Goal: Task Accomplishment & Management: Manage account settings

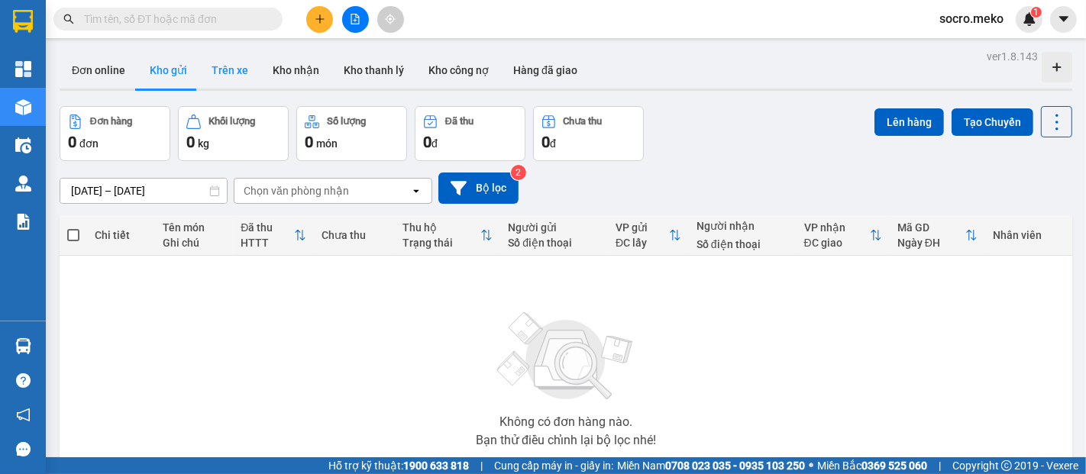
click at [230, 66] on button "Trên xe" at bounding box center [229, 70] width 61 height 37
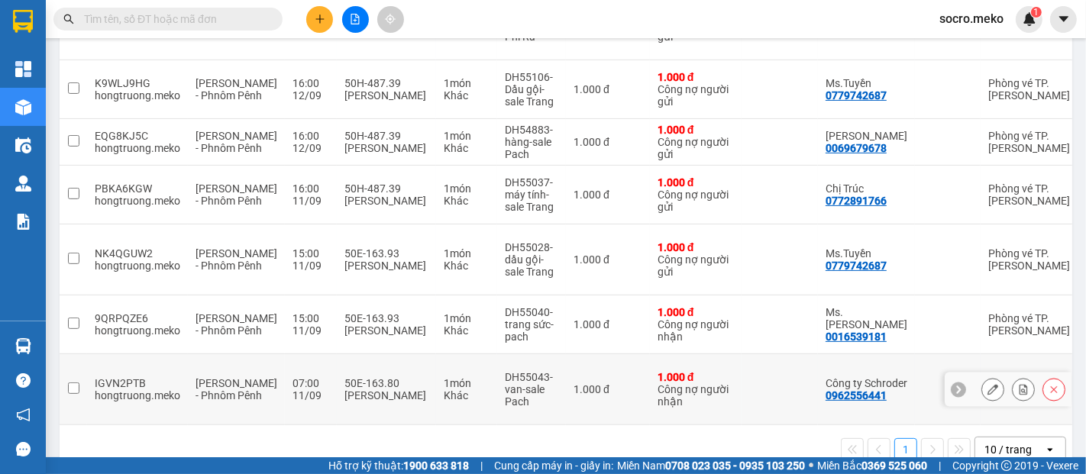
scroll to position [373, 0]
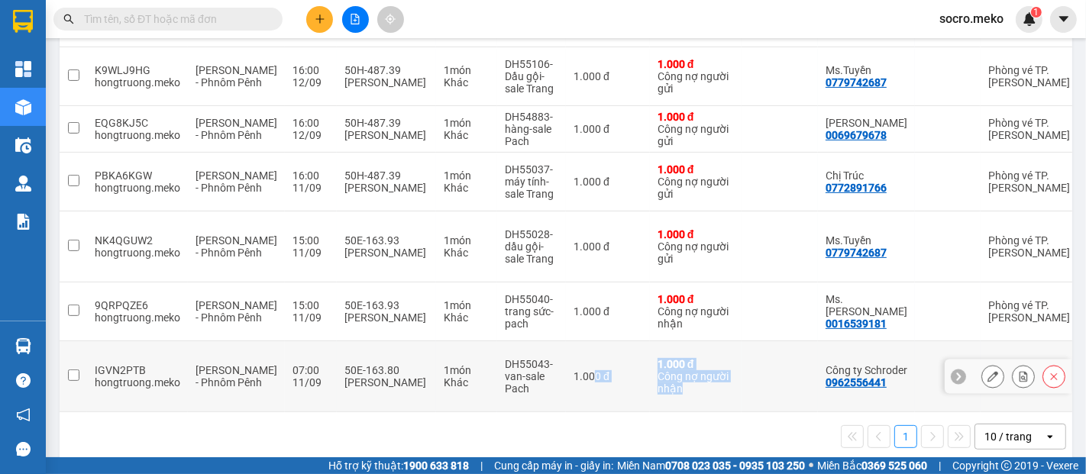
drag, startPoint x: 571, startPoint y: 389, endPoint x: 689, endPoint y: 382, distance: 117.8
click at [689, 382] on tr "IGVN2PTB hongtruong.meko Hồ Chí Minh - Phnôm Pênh 07:00 11/09 50E-163.80 Phan T…" at bounding box center [715, 376] width 1310 height 71
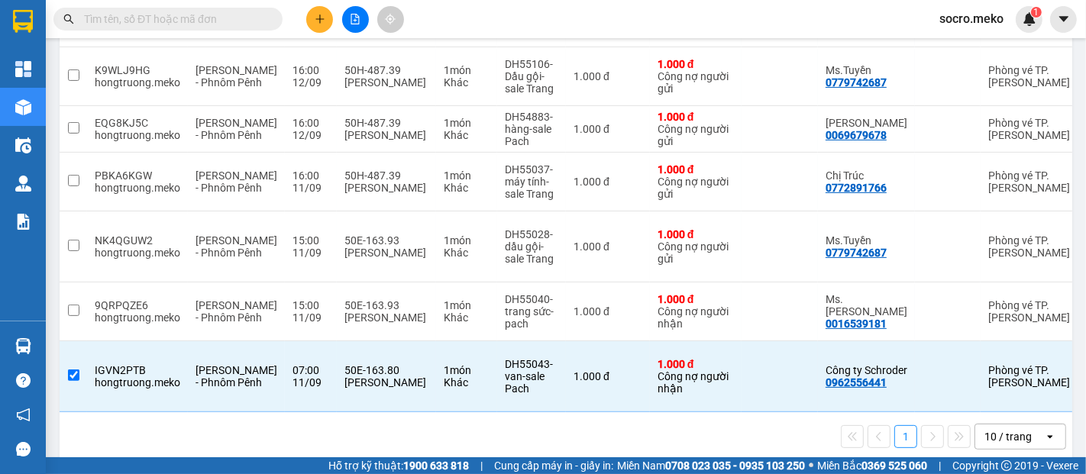
click at [674, 433] on div "1 10 / trang open" at bounding box center [566, 436] width 1013 height 49
drag, startPoint x: 699, startPoint y: 390, endPoint x: 855, endPoint y: 390, distance: 156.6
click at [855, 390] on tr "IGVN2PTB hongtruong.meko Hồ Chí Minh - Phnôm Pênh 07:00 11/09 50E-163.80 Phan T…" at bounding box center [715, 376] width 1310 height 71
checkbox input "false"
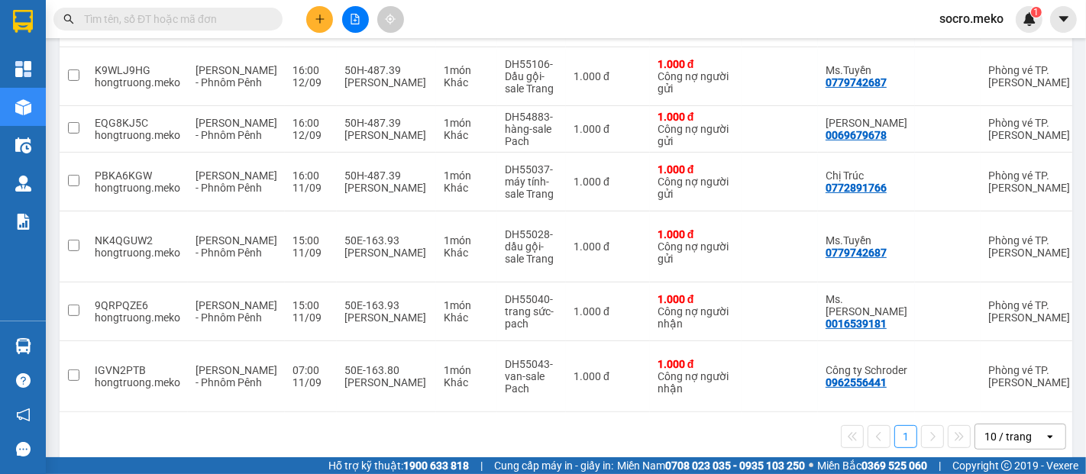
click at [725, 436] on div "1 10 / trang open" at bounding box center [566, 436] width 1013 height 49
drag, startPoint x: 737, startPoint y: 396, endPoint x: 818, endPoint y: 385, distance: 81.7
click at [818, 385] on div "Mã đơn hàng Nhân viên Tuyến Chuyến Xe Tài xế Chi tiết Tên món Ghi chú Đã thu HT…" at bounding box center [566, 152] width 1013 height 619
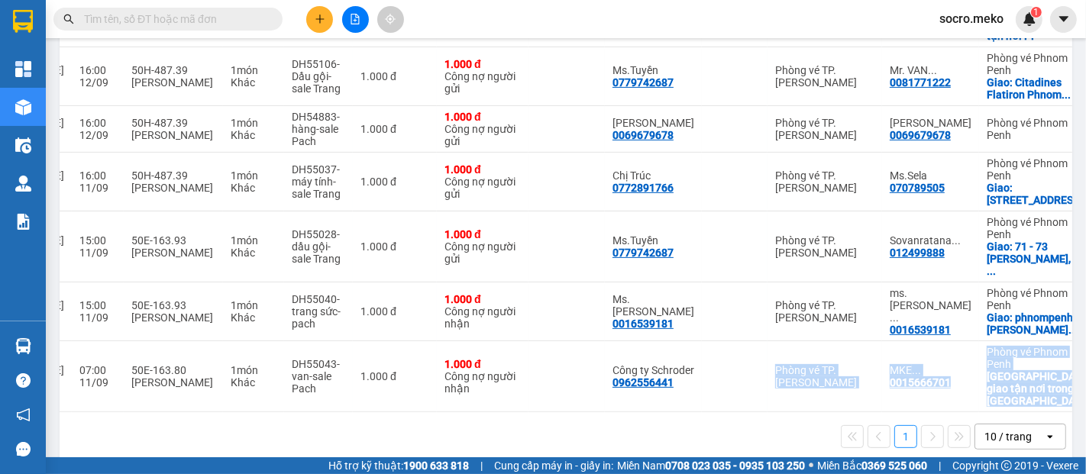
scroll to position [0, 254]
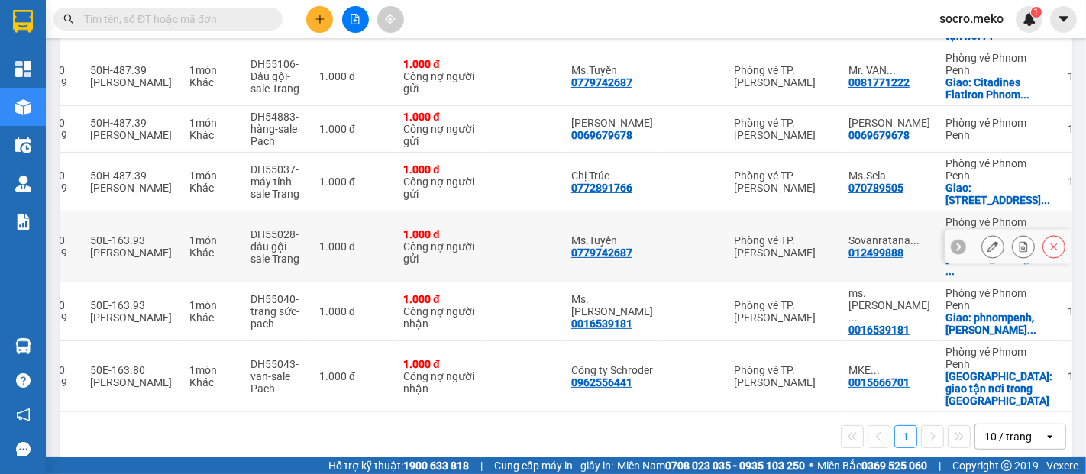
click at [661, 262] on td at bounding box center [694, 247] width 66 height 71
checkbox input "true"
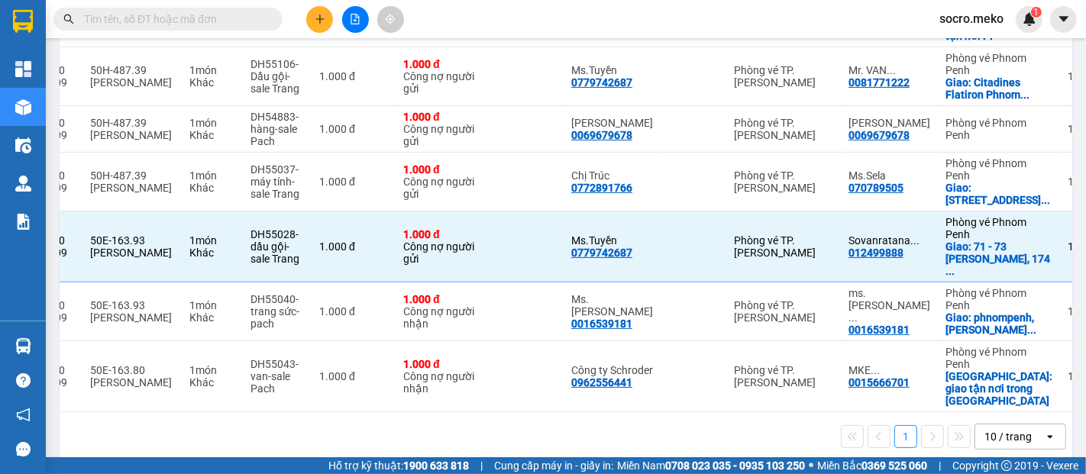
click at [645, 424] on div "1 10 / trang open" at bounding box center [566, 437] width 1001 height 26
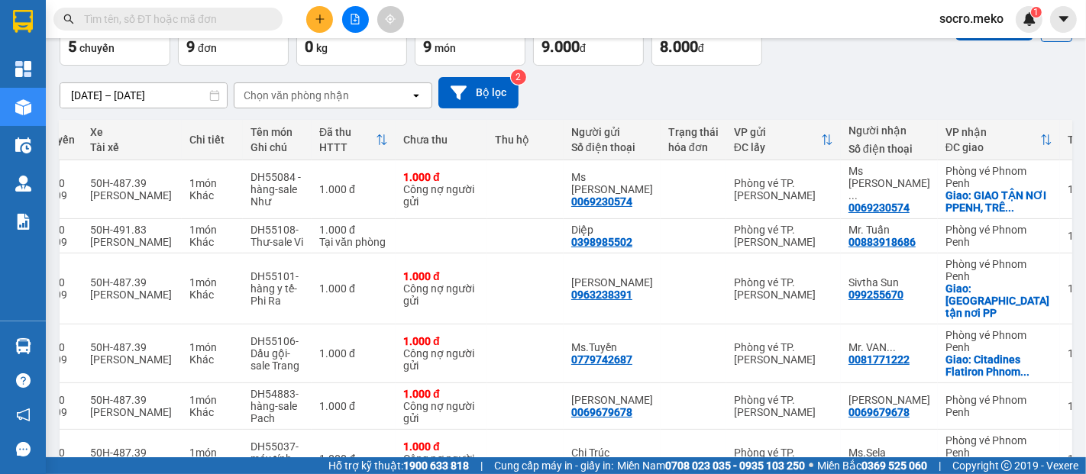
scroll to position [90, 0]
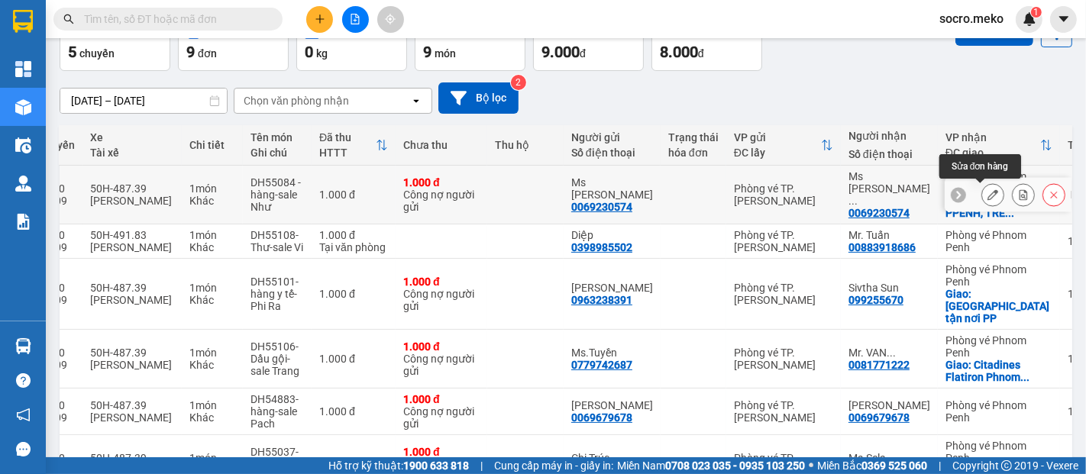
click at [988, 192] on icon at bounding box center [993, 194] width 11 height 11
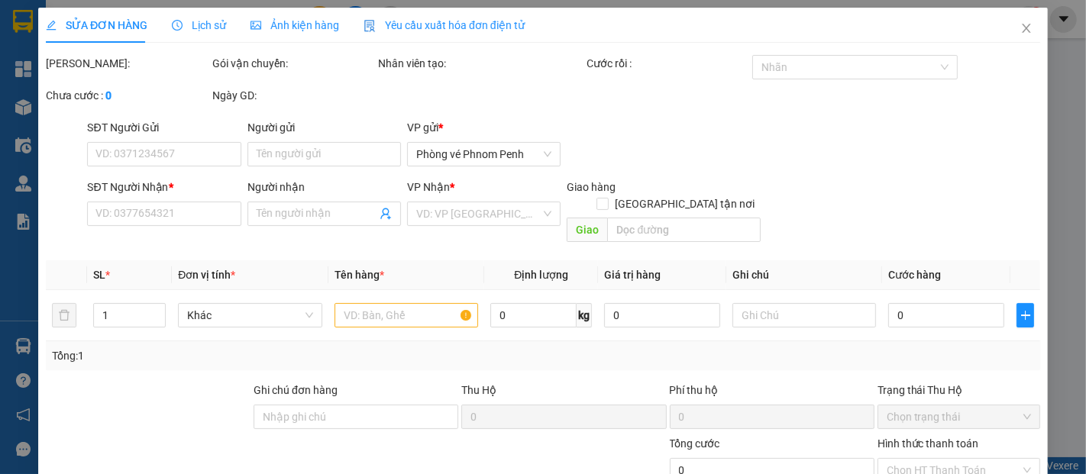
type input "0069230574"
type input "Ms Nhung"
type input "0069230574"
type input "Ms chan PHON"
checkbox input "true"
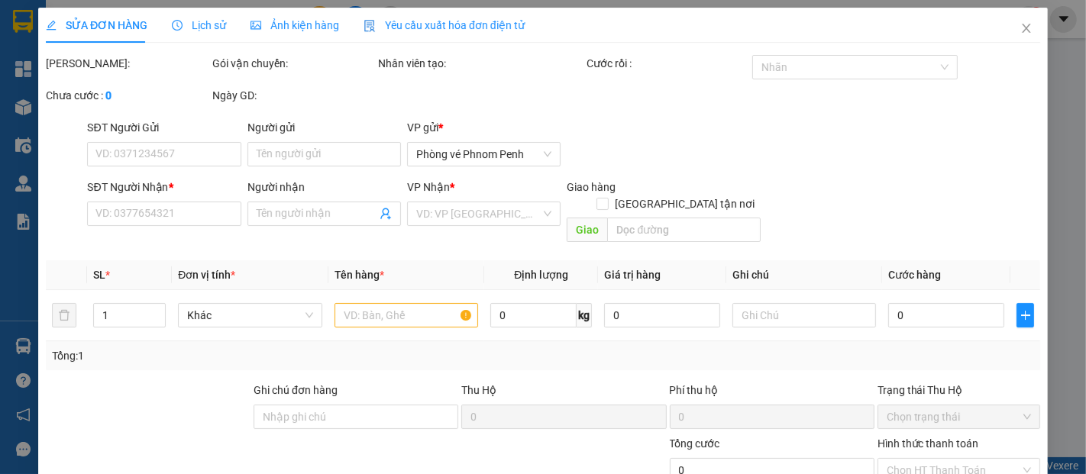
type input "GIAO TẬN NƠI PPENH, TRÊN KIỆN HÀNG CÓ THÔNG TIN GIAO"
type input "Alo khách trước nếu thứ 7 chủ nhật khách k nhận được thì thứ 2 giao Sale tự thu…"
type input "1.000"
type input "0"
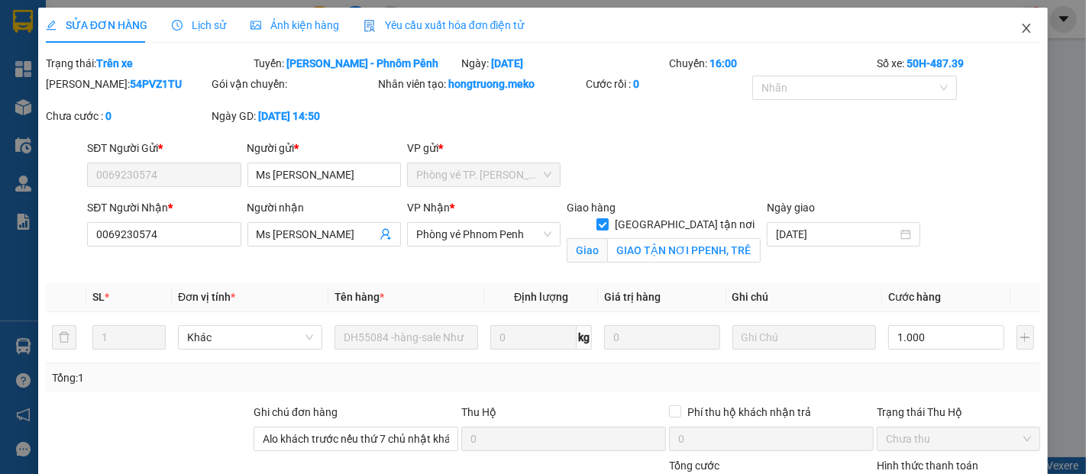
click at [1024, 25] on span "Close" at bounding box center [1026, 29] width 43 height 43
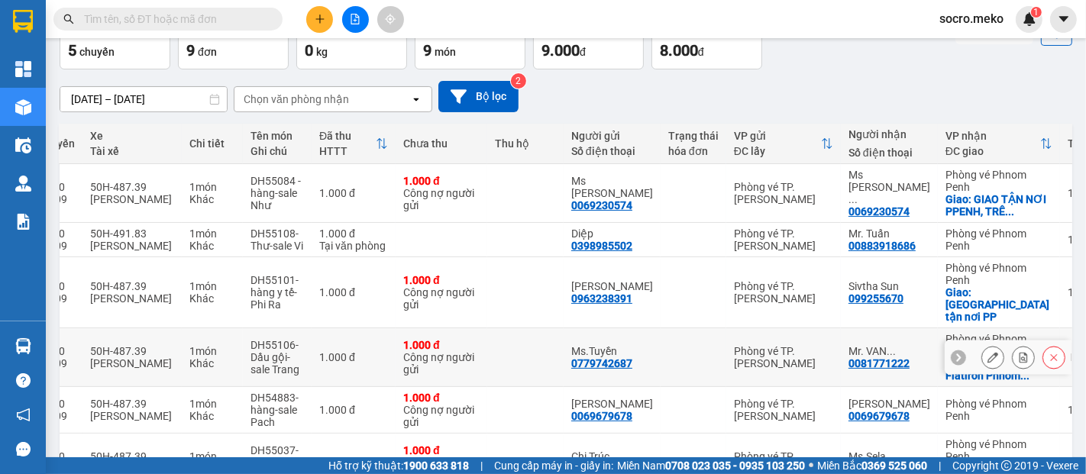
scroll to position [90, 0]
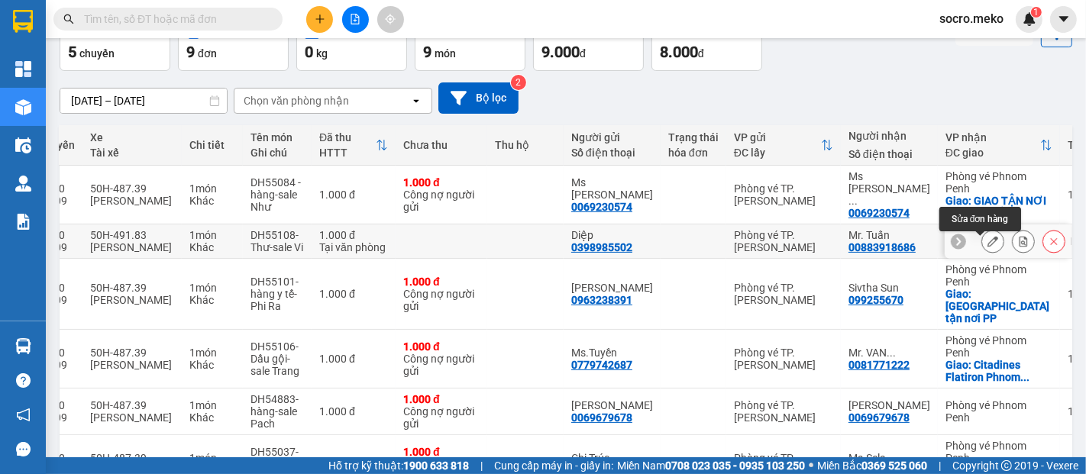
click at [988, 247] on icon at bounding box center [993, 241] width 11 height 11
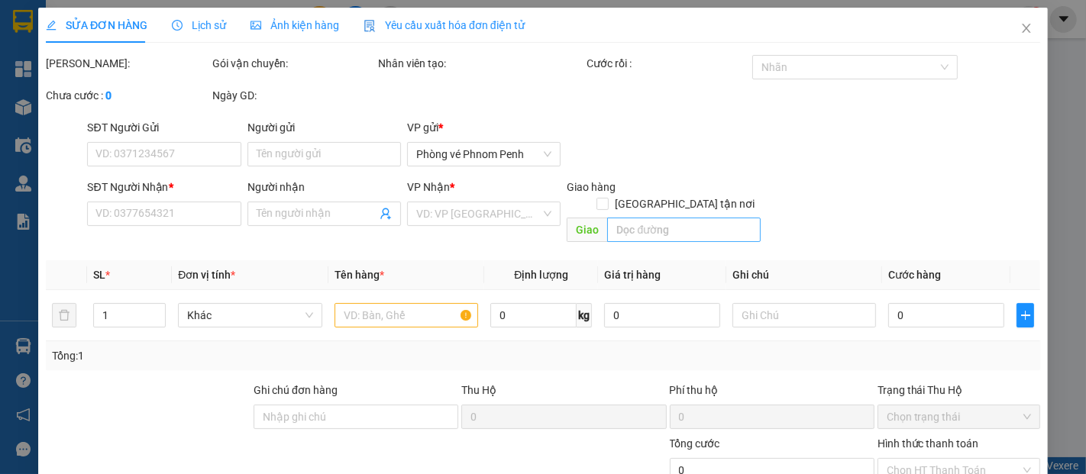
type input "0398985502"
type input "Diệp"
type input "00883918686"
type input "Mr. Tuấn"
type input "KO THU TIỀN"
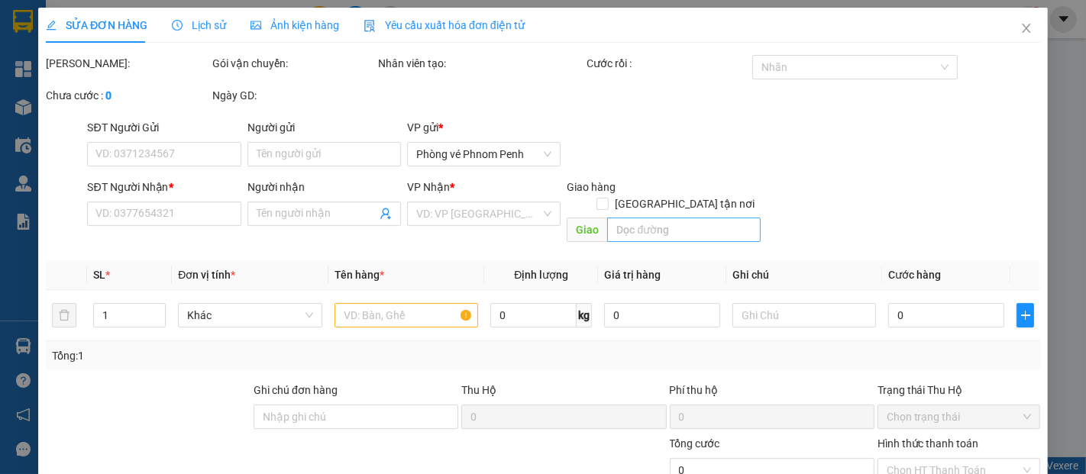
type input "1.000"
type input "0"
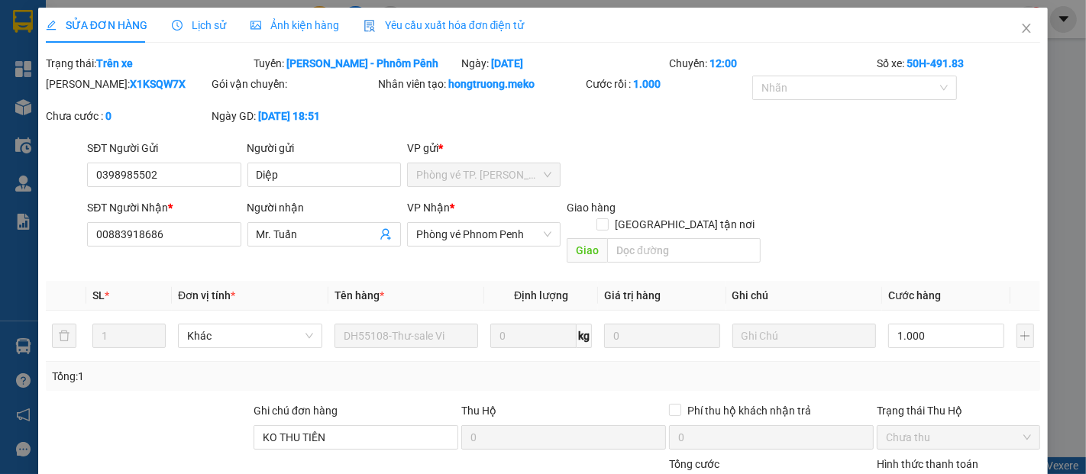
click at [326, 24] on span "Ảnh kiện hàng" at bounding box center [295, 25] width 89 height 12
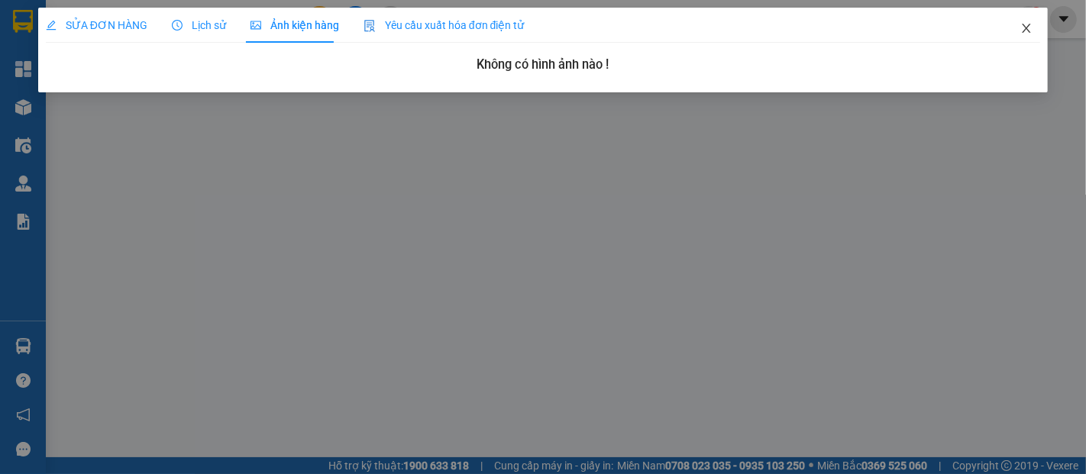
click at [1025, 24] on icon "close" at bounding box center [1026, 28] width 12 height 12
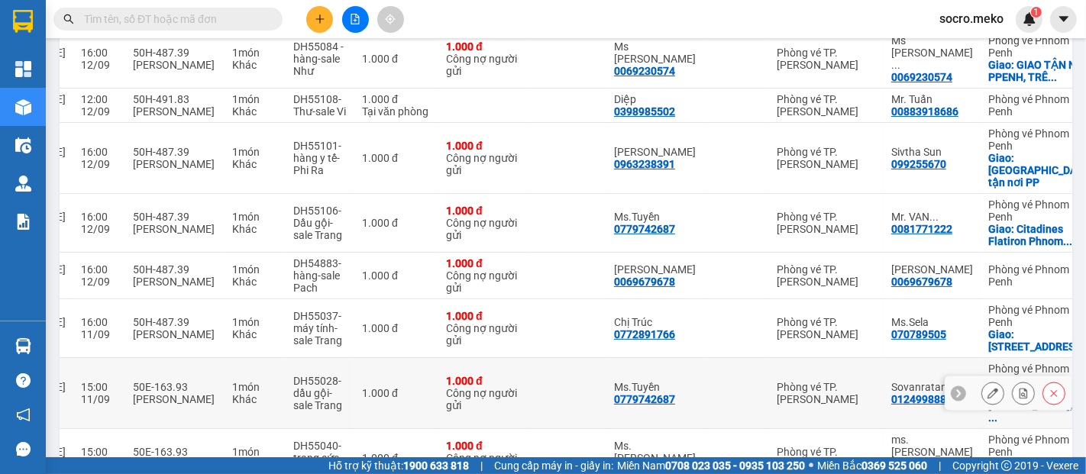
scroll to position [170, 0]
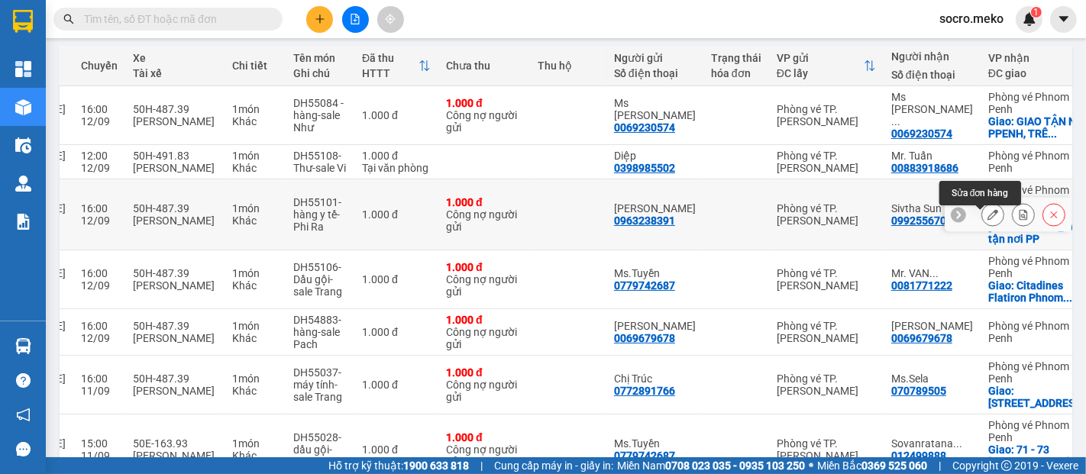
click at [988, 220] on icon at bounding box center [993, 214] width 11 height 11
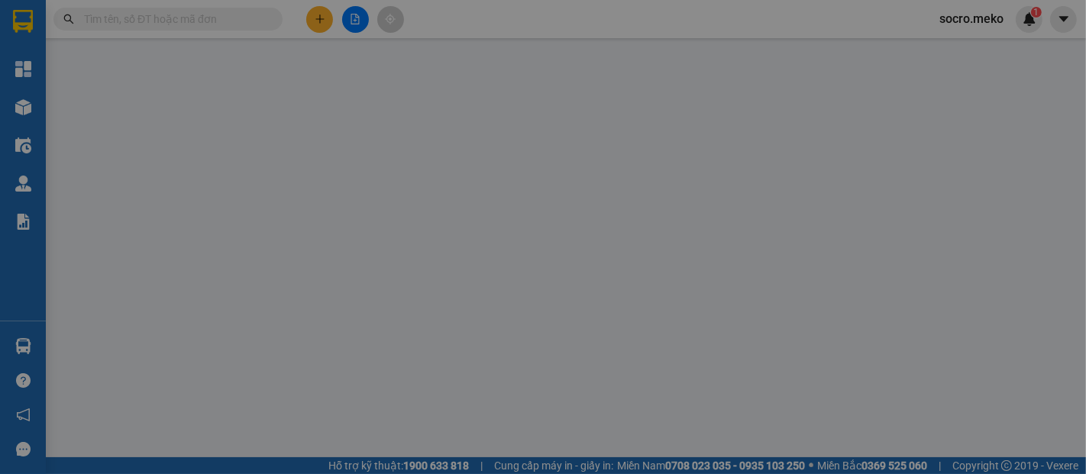
type input "0963238391"
type input "Anh Tuấn"
type input "099255670"
type input "Sivtha Sun"
checkbox input "true"
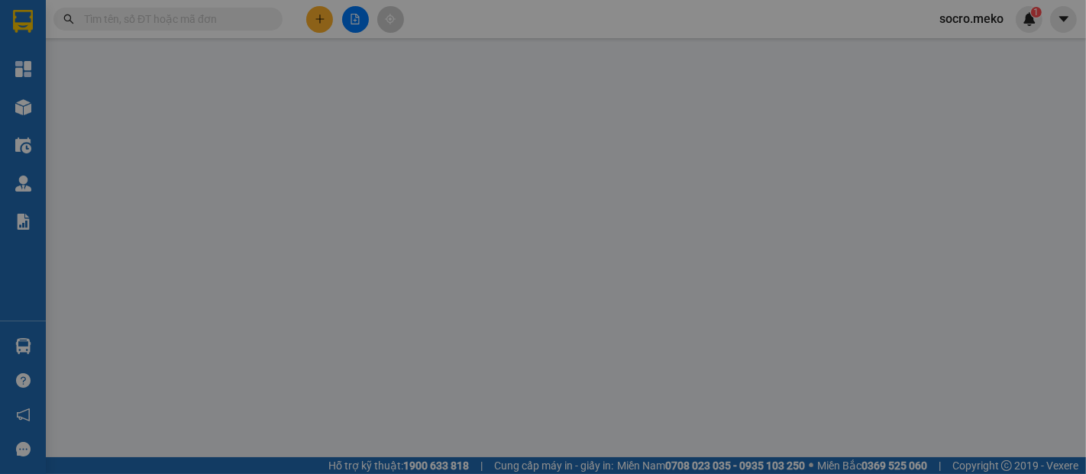
type input "Giao tận nơi PP"
type input "Phí sales tự thu"
type input "1.000"
type input "0"
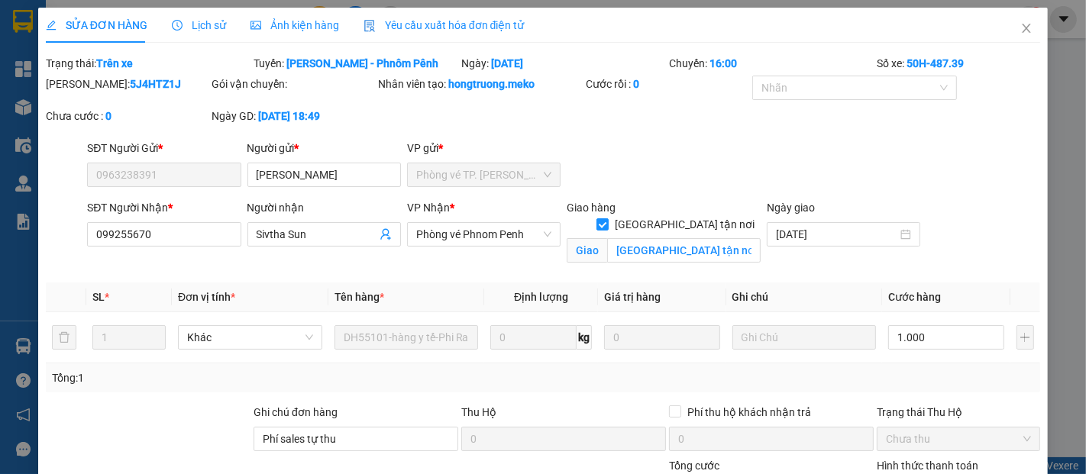
click at [317, 19] on span "Ảnh kiện hàng" at bounding box center [295, 25] width 89 height 12
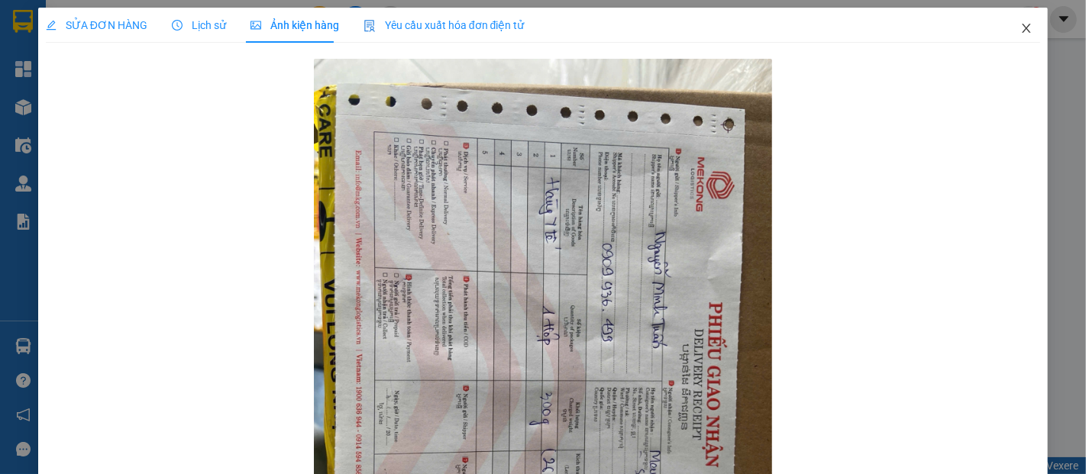
click at [1020, 31] on icon "close" at bounding box center [1026, 28] width 12 height 12
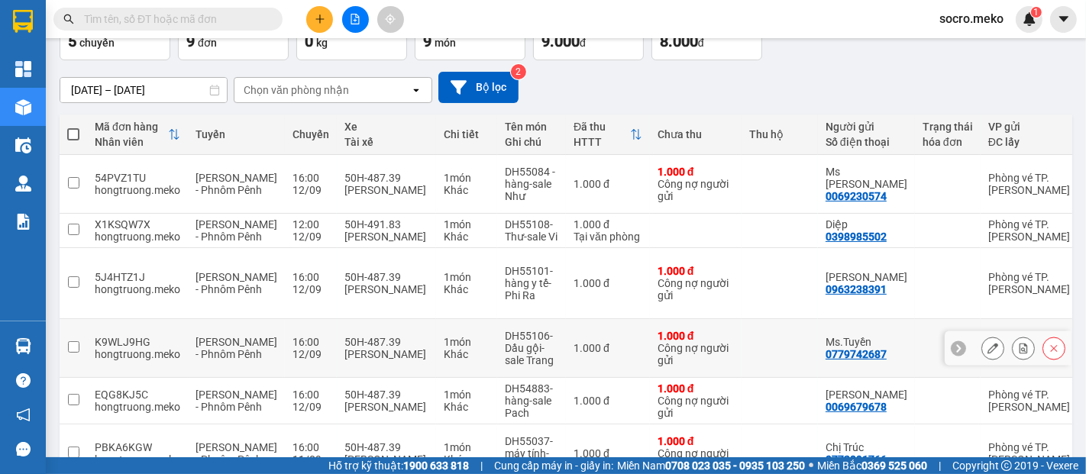
scroll to position [170, 0]
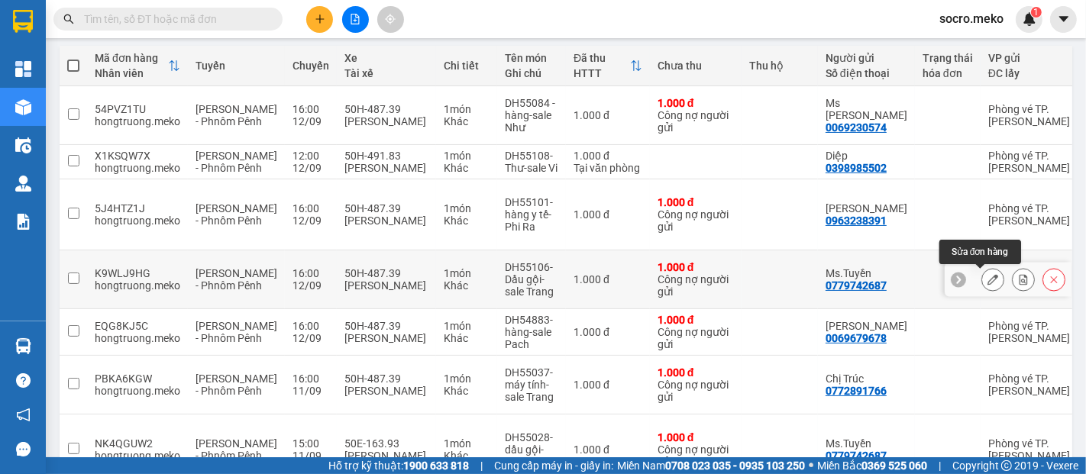
click at [988, 283] on icon at bounding box center [993, 279] width 11 height 11
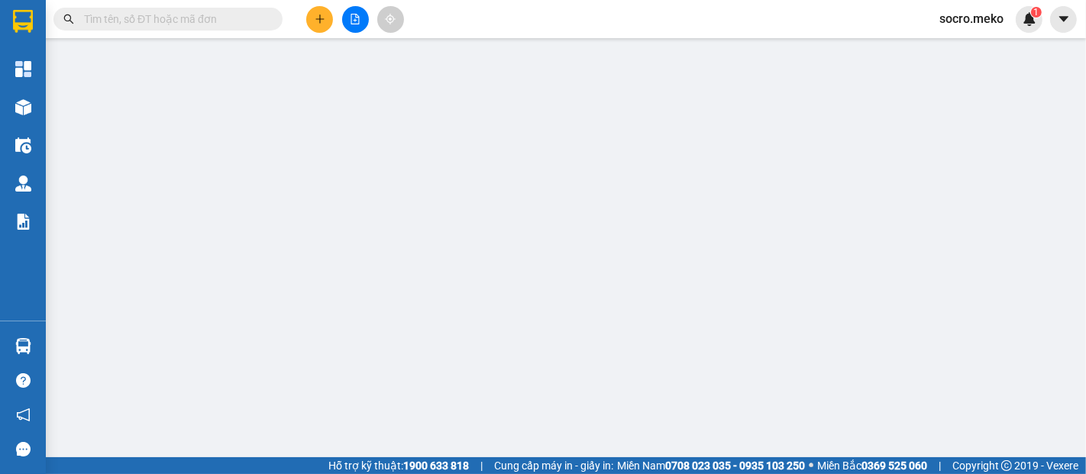
type input "0779742687"
type input "Ms.Tuyền"
type input "0081771222"
type input "Mr. VAN Sopheap (Alex)"
checkbox input "true"
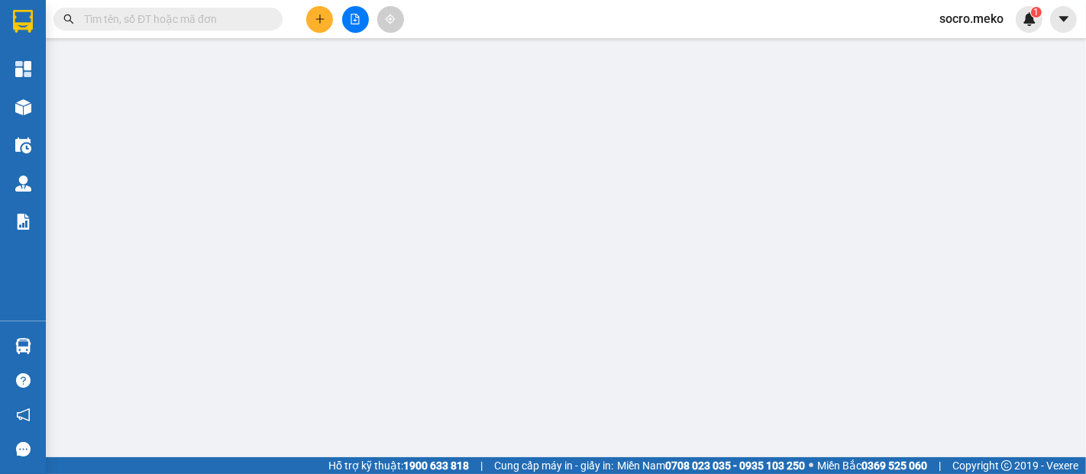
type input "Citadines Flatiron Phnom Penh Street 102, Phnom Penh City Centre"
type input "THANH TOÁN ĐẦU VN"
type input "1.000"
type input "0"
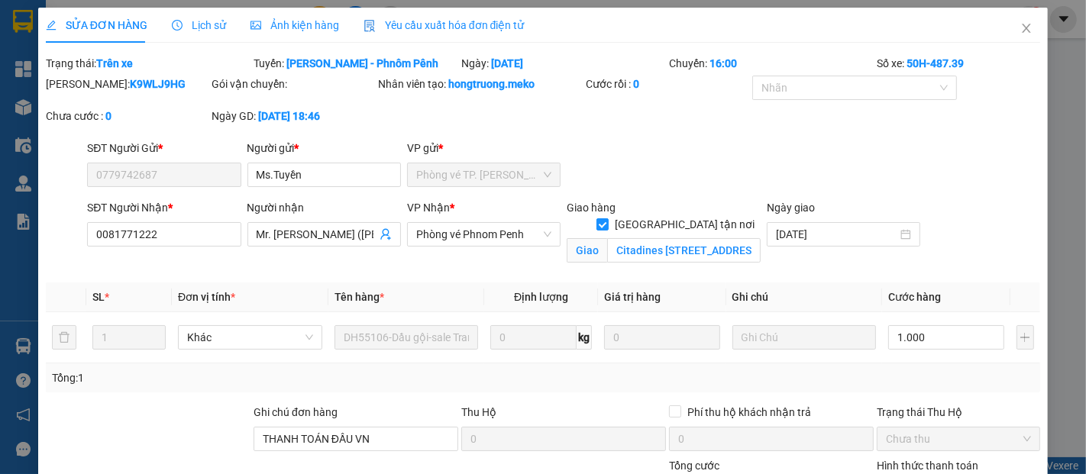
click at [307, 23] on span "Ảnh kiện hàng" at bounding box center [295, 25] width 89 height 12
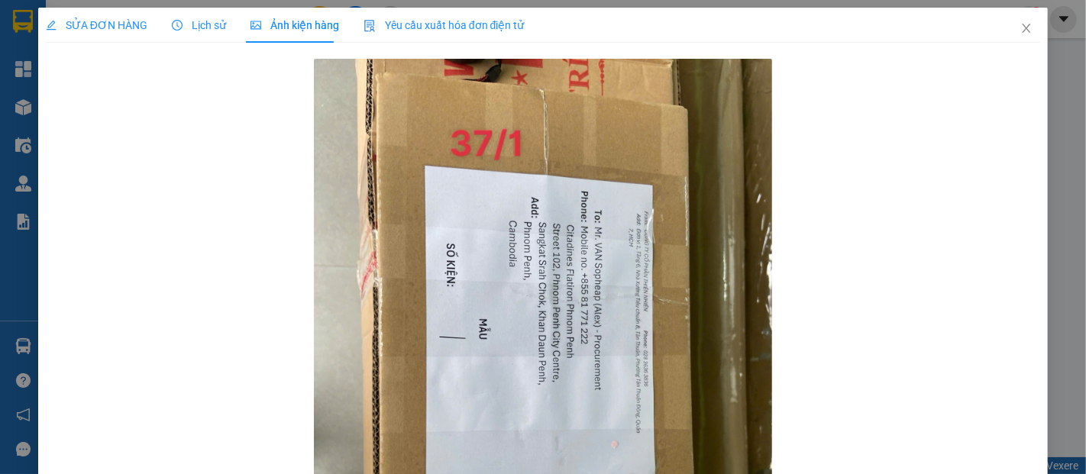
click at [70, 23] on span "SỬA ĐƠN HÀNG" at bounding box center [97, 25] width 102 height 12
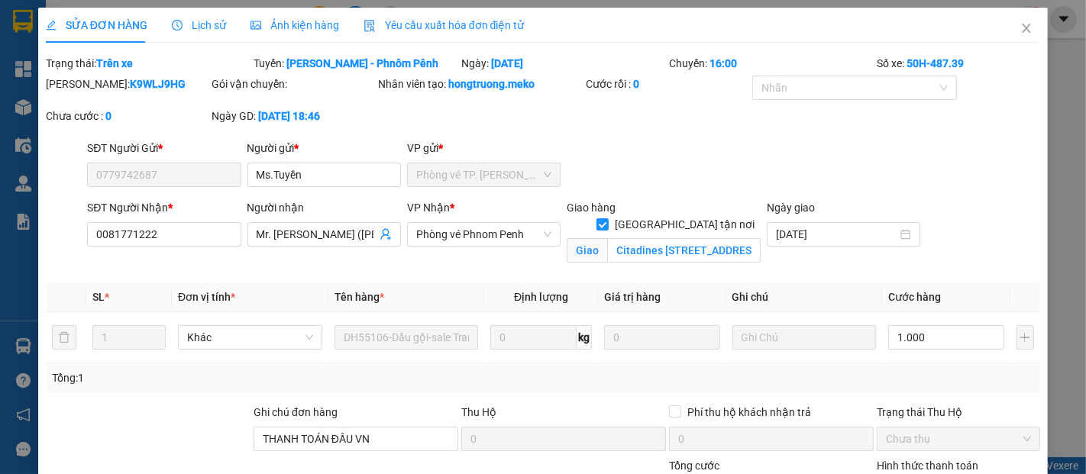
click at [289, 24] on span "Ảnh kiện hàng" at bounding box center [295, 25] width 89 height 12
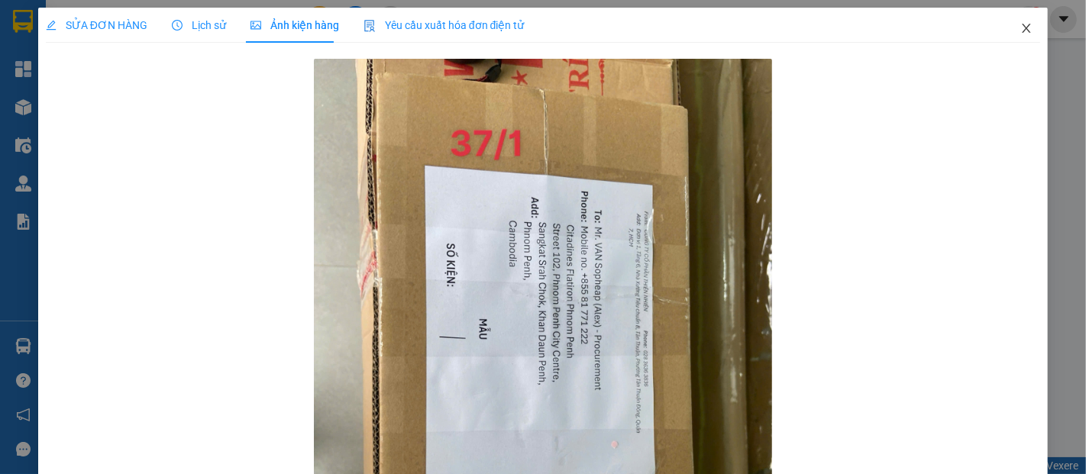
click at [1020, 32] on icon "close" at bounding box center [1026, 28] width 12 height 12
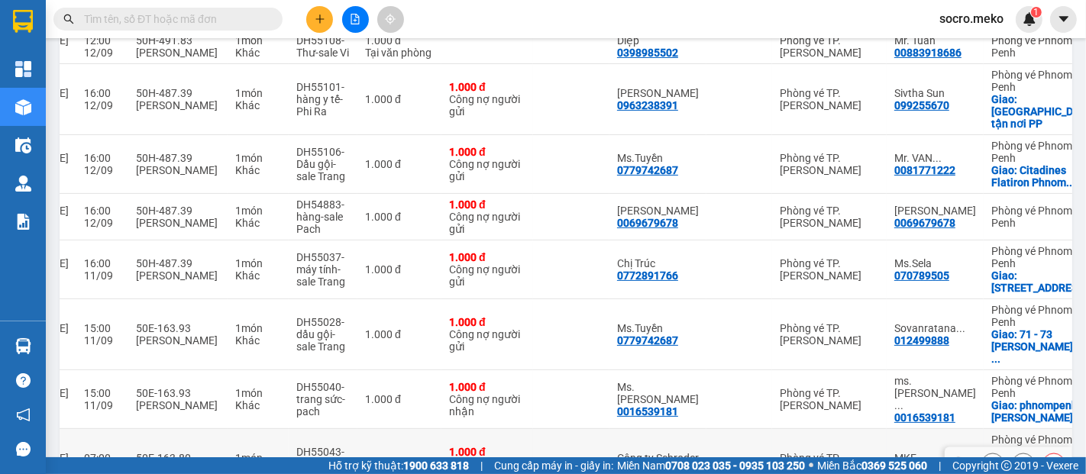
scroll to position [260, 0]
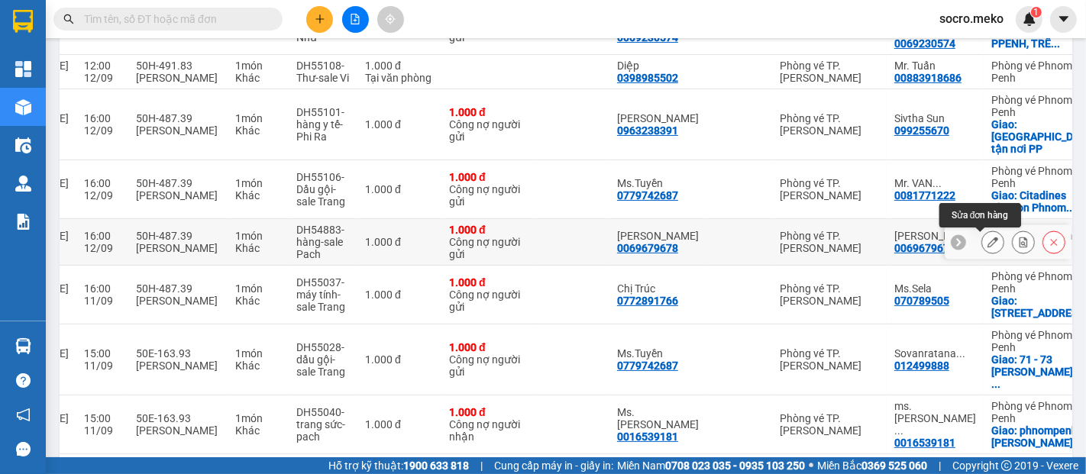
click at [988, 246] on icon at bounding box center [993, 242] width 11 height 11
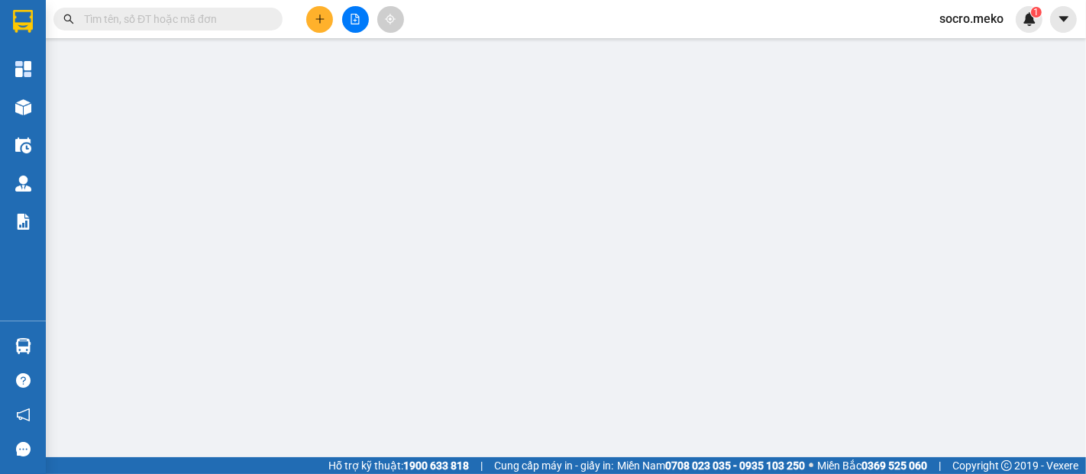
type input "0069679678"
type input "Avery Dennison"
type input "0069679678"
type input "Kelvin"
type input "Không thu phí"
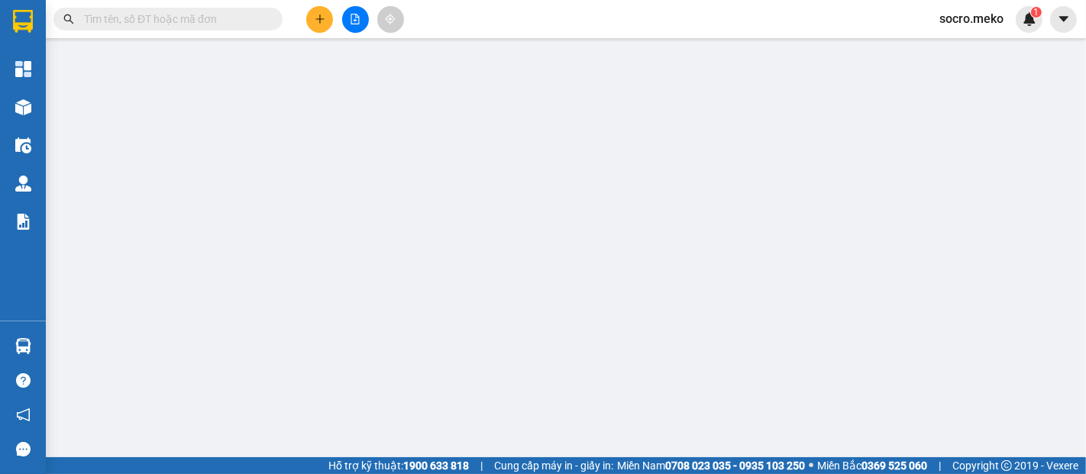
type input "1.000"
type input "0"
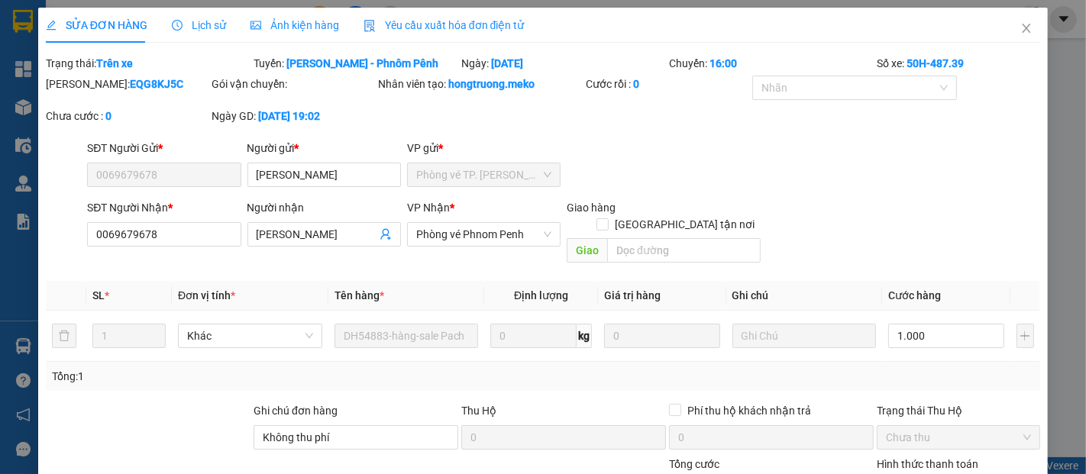
click at [286, 27] on span "Ảnh kiện hàng" at bounding box center [295, 25] width 89 height 12
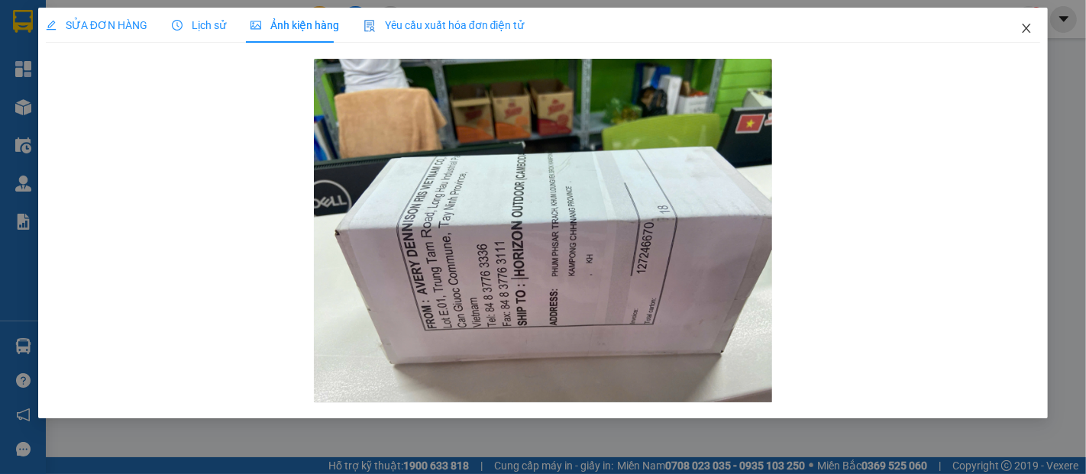
click at [1030, 30] on icon "close" at bounding box center [1026, 28] width 12 height 12
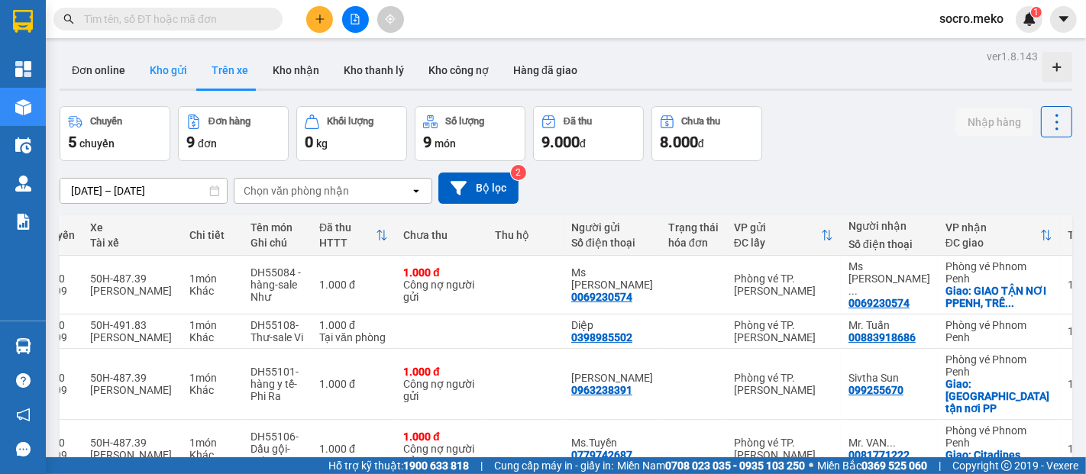
click at [167, 65] on button "Kho gửi" at bounding box center [168, 70] width 62 height 37
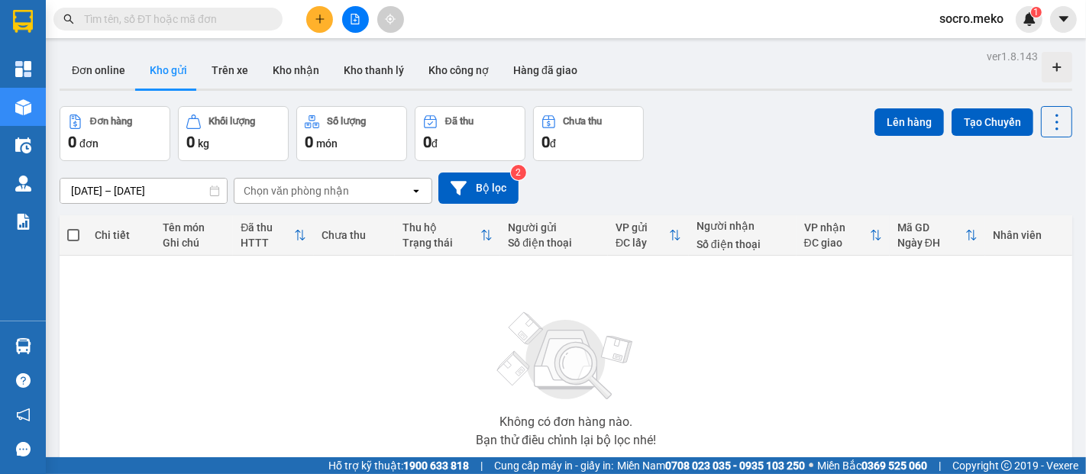
click at [386, 194] on div "Chọn văn phòng nhận" at bounding box center [322, 191] width 176 height 24
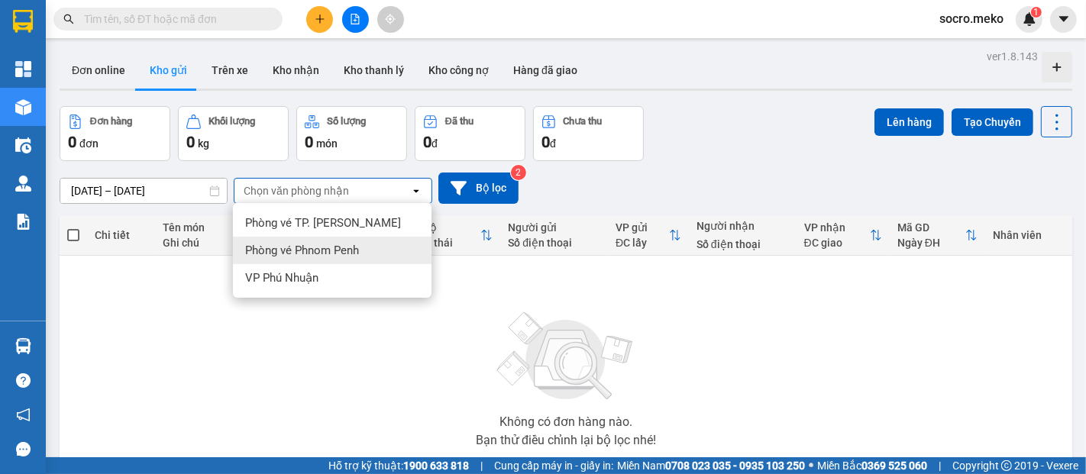
click at [338, 250] on span "Phòng vé Phnom Penh" at bounding box center [302, 250] width 114 height 15
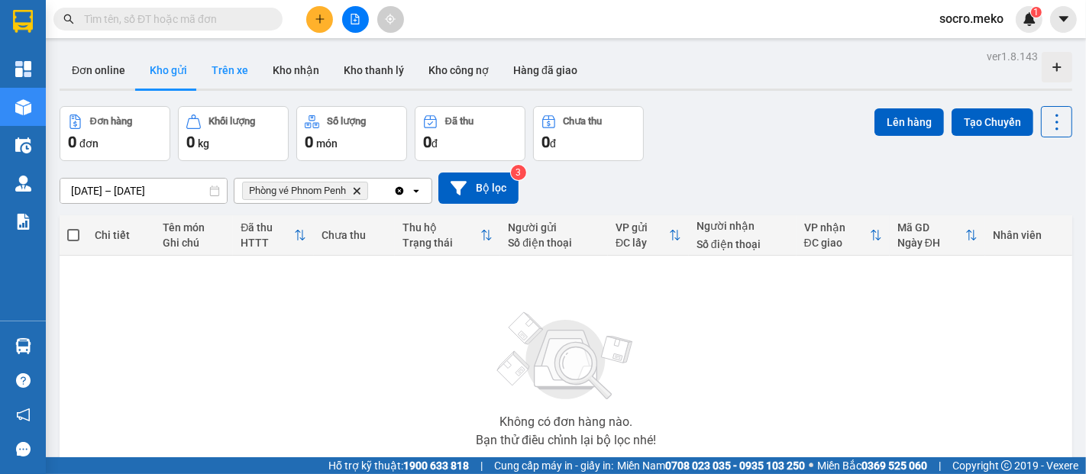
click at [227, 70] on button "Trên xe" at bounding box center [229, 70] width 61 height 37
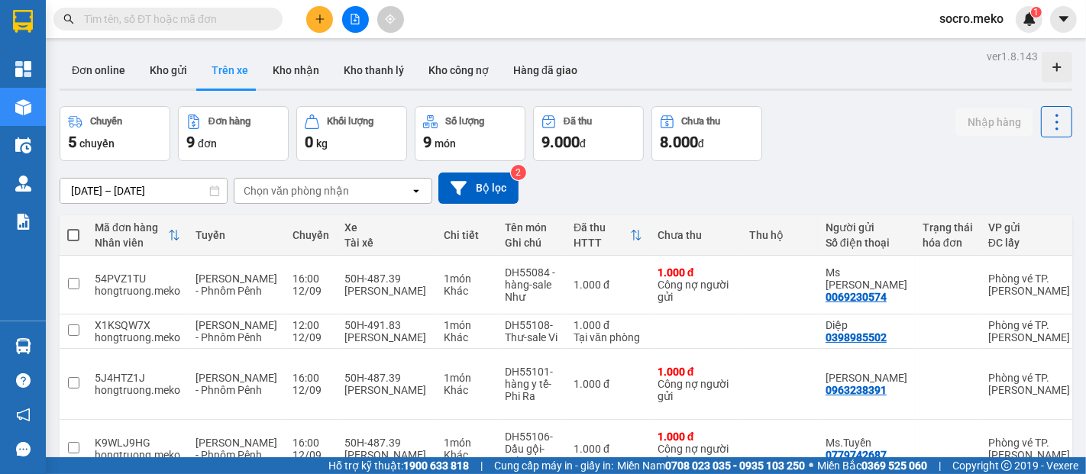
click at [410, 191] on icon "open" at bounding box center [416, 191] width 12 height 12
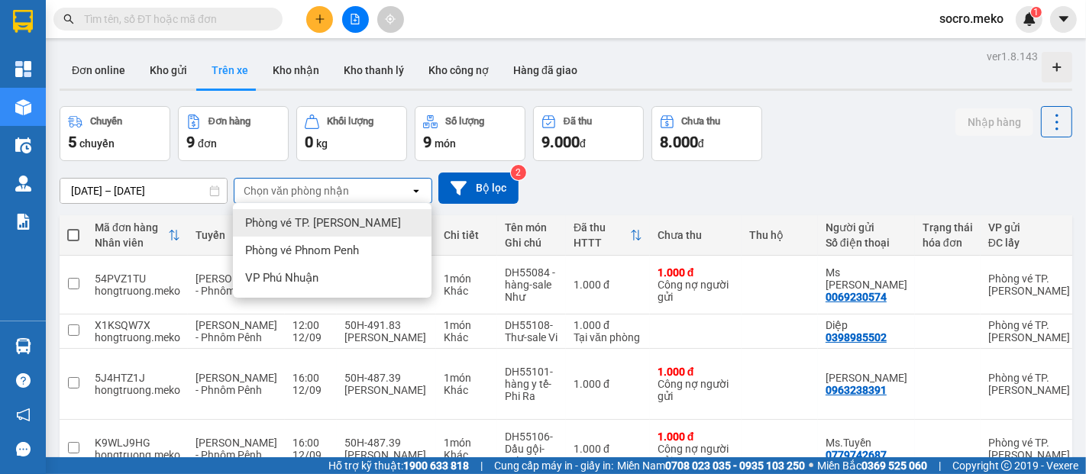
click at [366, 225] on span "Phòng vé TP. Hồ Chí Minh" at bounding box center [323, 222] width 156 height 15
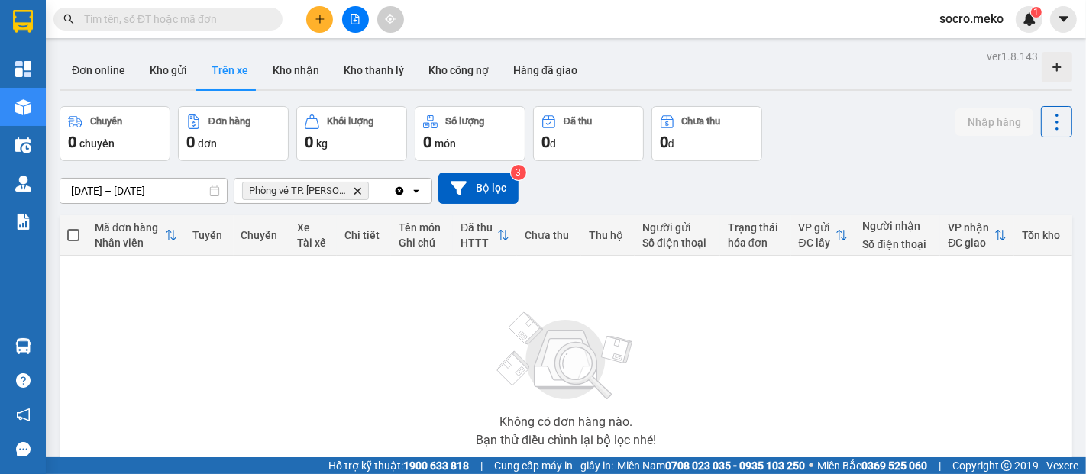
click at [397, 189] on icon "Clear all" at bounding box center [400, 190] width 8 height 8
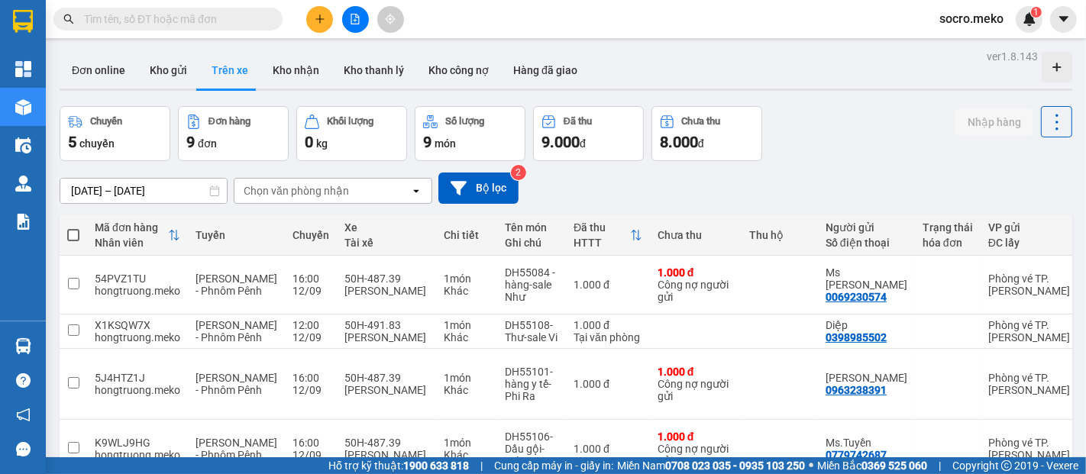
click at [384, 191] on div "Chọn văn phòng nhận" at bounding box center [322, 191] width 176 height 24
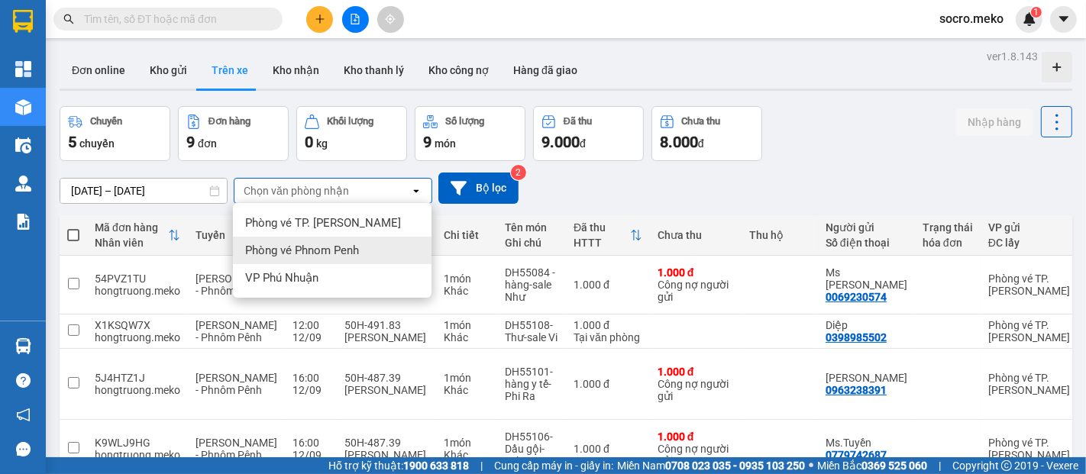
click at [341, 247] on span "Phòng vé Phnom Penh" at bounding box center [302, 250] width 114 height 15
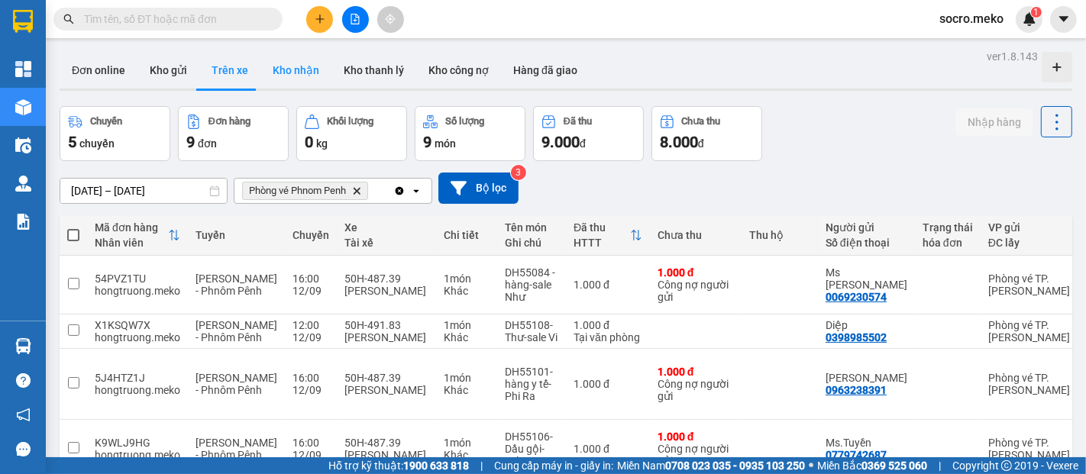
click at [286, 66] on button "Kho nhận" at bounding box center [295, 70] width 71 height 37
type input "14/09/2024 – 13/09/2025"
